Goal: Find specific page/section: Find specific page/section

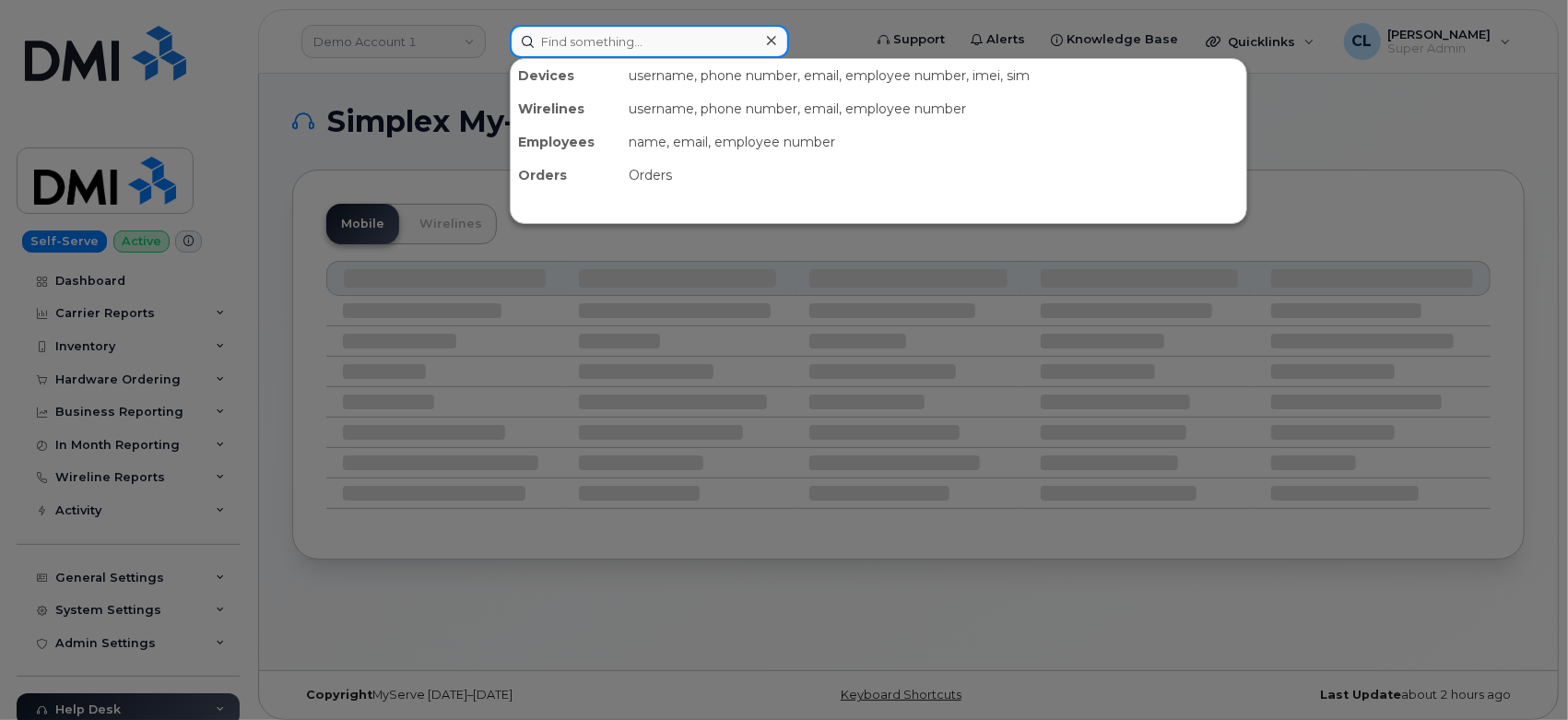
click at [597, 34] on input at bounding box center [649, 41] width 279 height 33
paste input "9179139682"
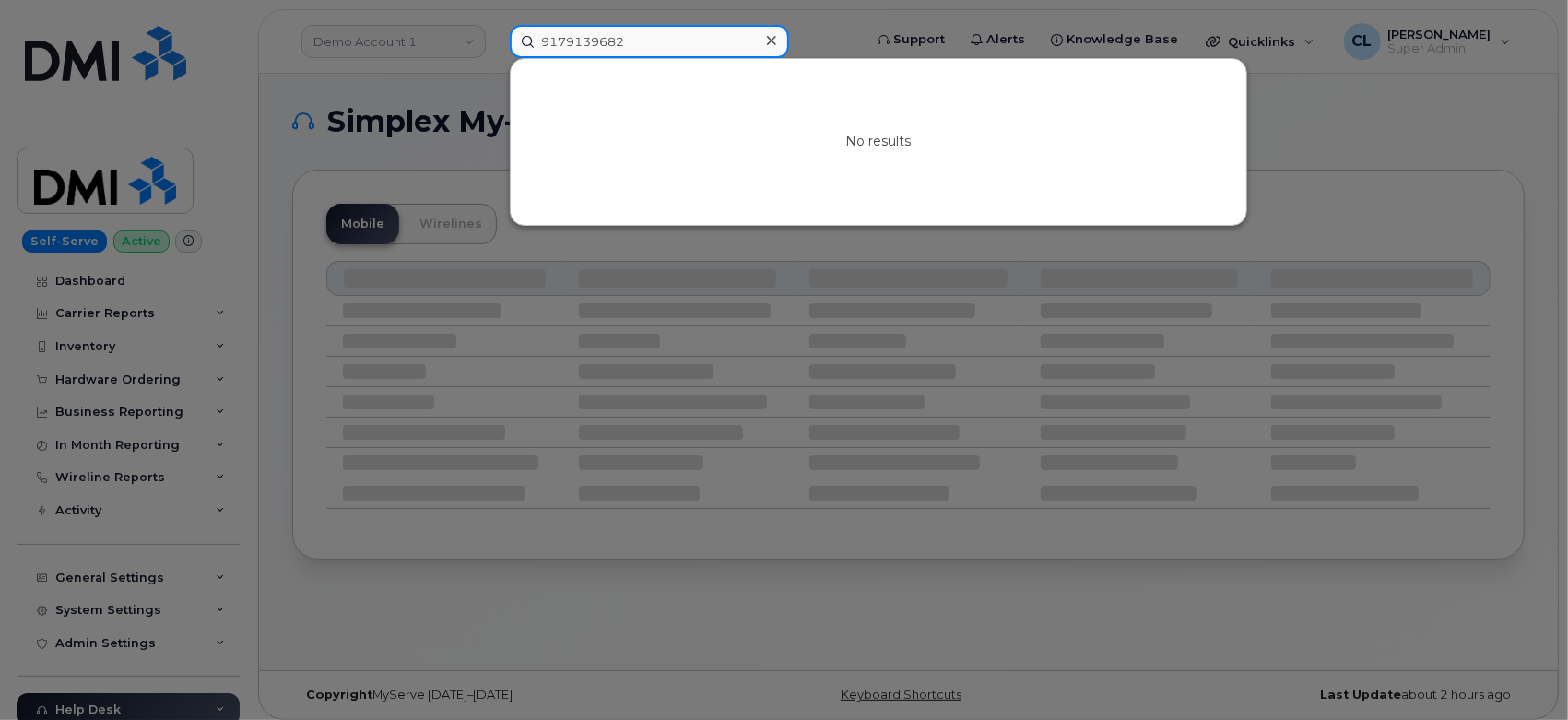
drag, startPoint x: 564, startPoint y: 45, endPoint x: 339, endPoint y: 42, distance: 225.0
click at [495, 41] on div "9179139682 No results" at bounding box center [679, 41] width 370 height 33
paste input "3127717408"
type input "3127717408"
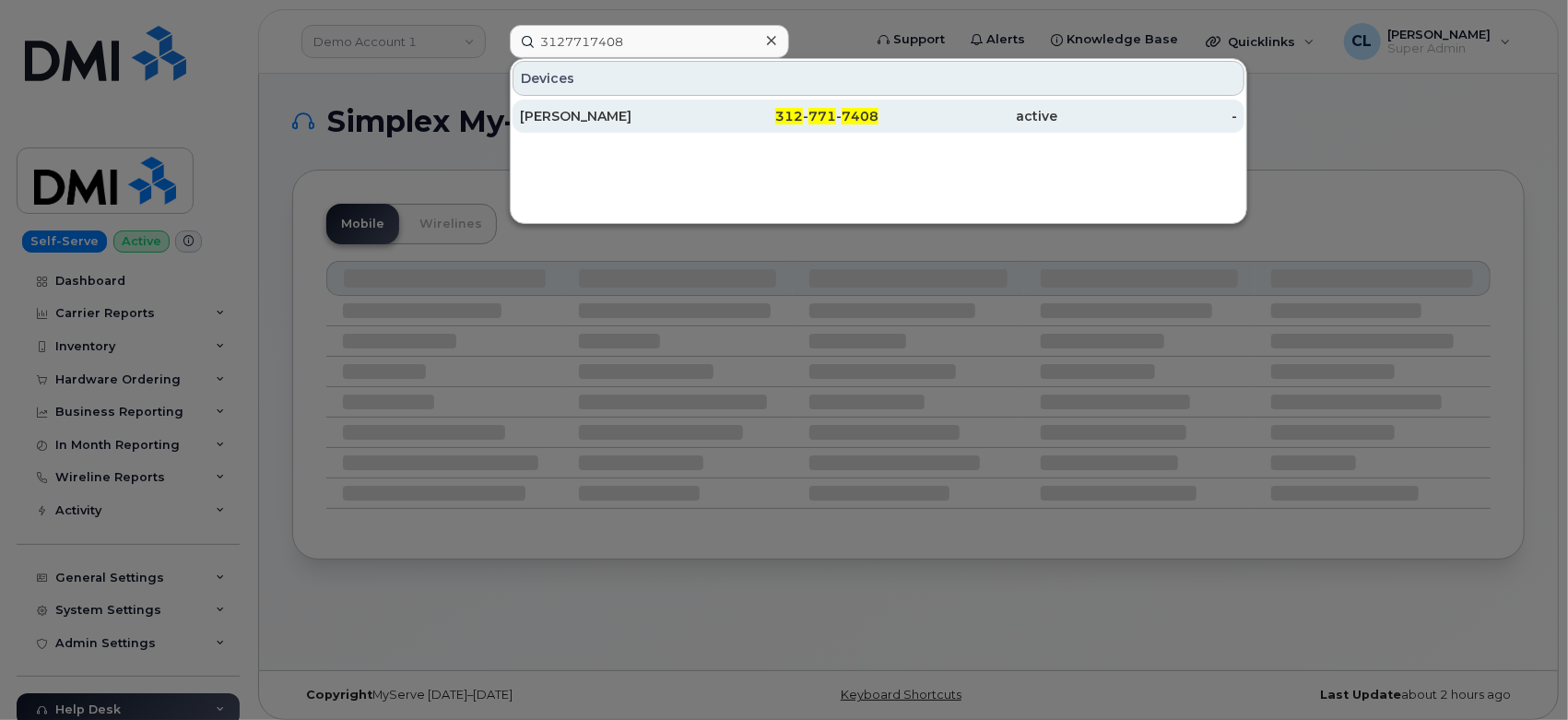
click at [646, 115] on div "[PERSON_NAME]" at bounding box center [610, 115] width 180 height 18
